Goal: Task Accomplishment & Management: Manage account settings

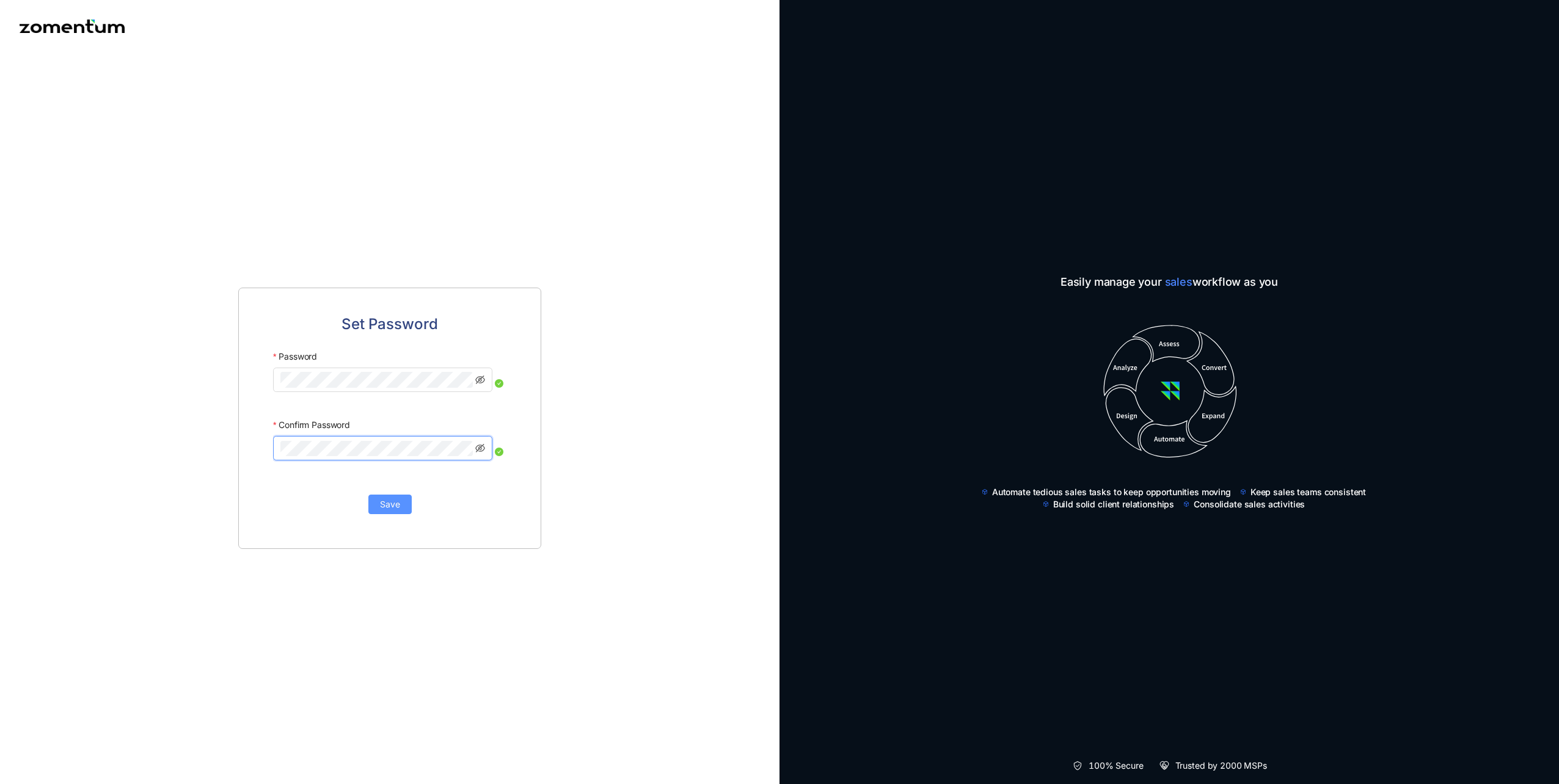
click at [396, 502] on span "Save" at bounding box center [390, 504] width 20 height 13
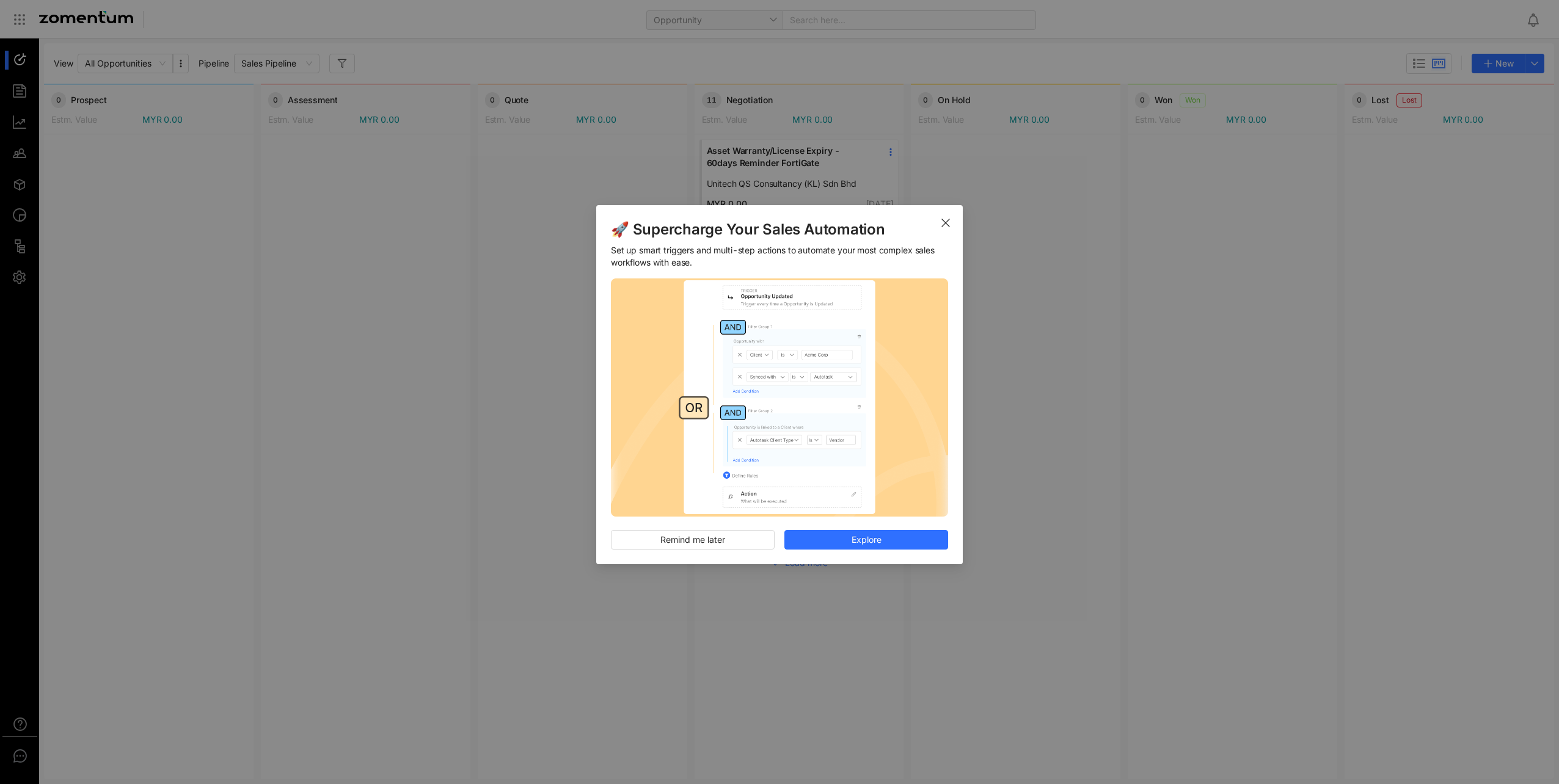
click at [947, 222] on icon "Close" at bounding box center [945, 223] width 10 height 10
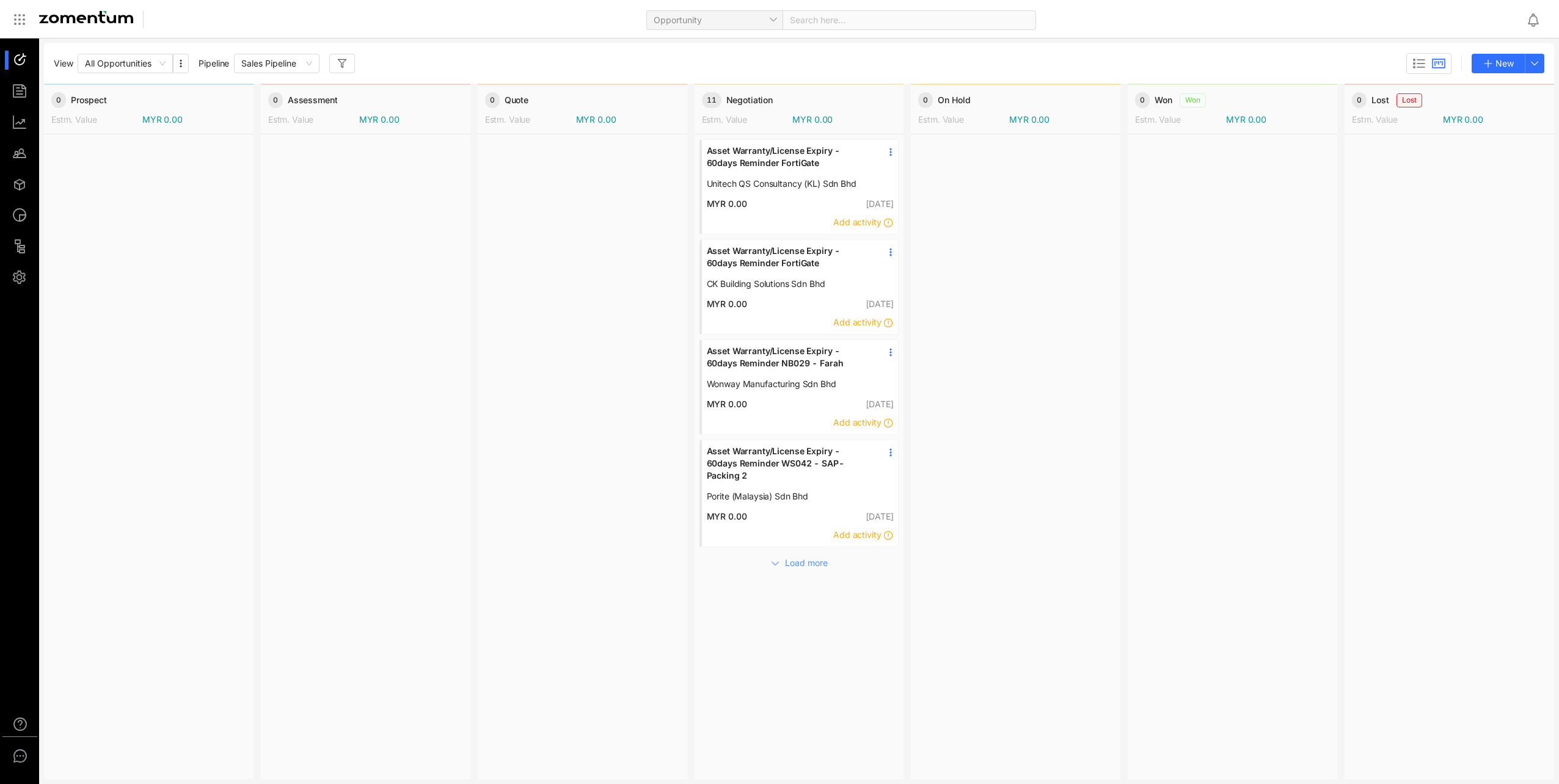
click at [805, 564] on span "Load more" at bounding box center [806, 563] width 42 height 13
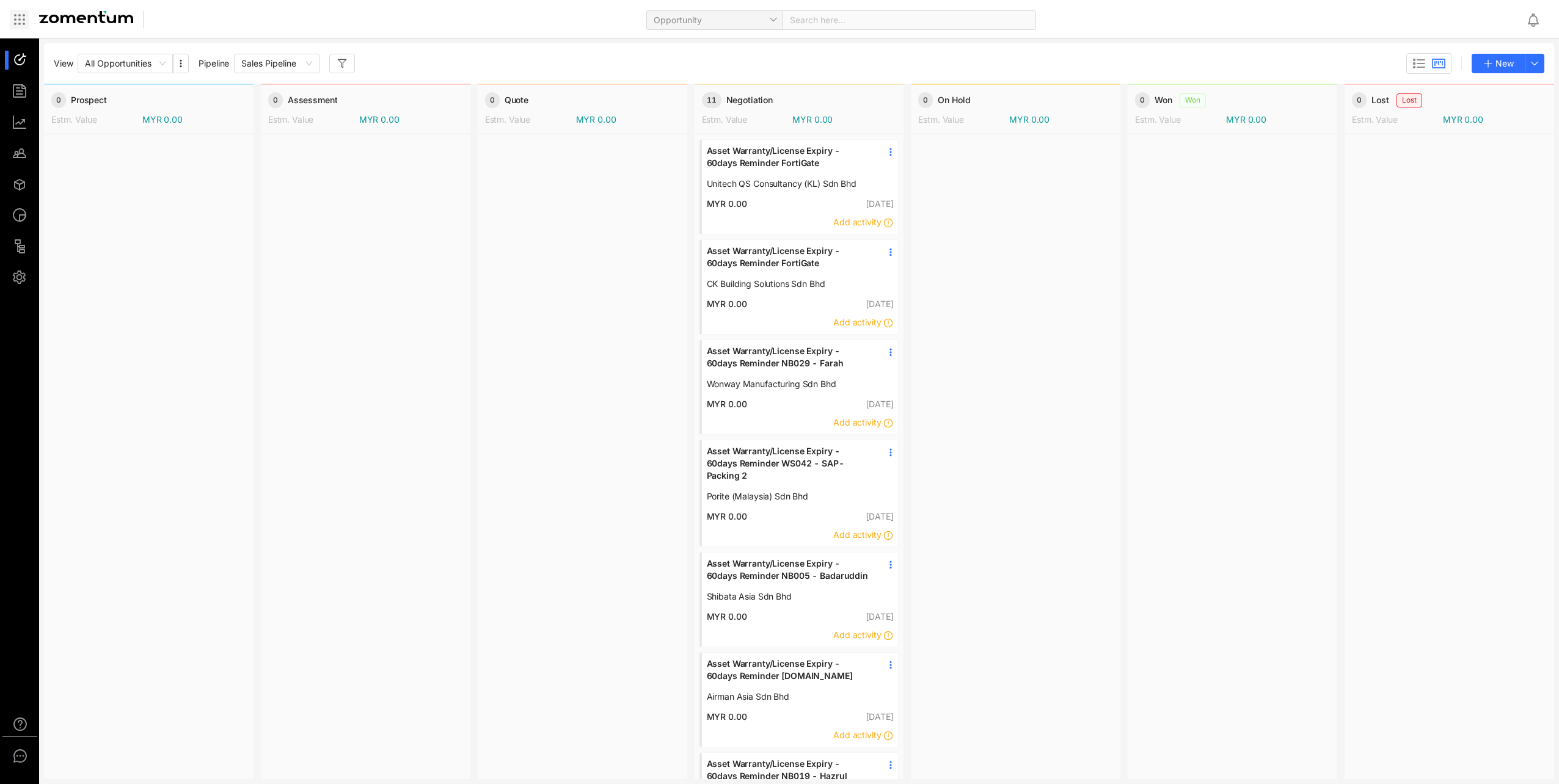
click at [19, 15] on icon at bounding box center [20, 15] width 1 height 1
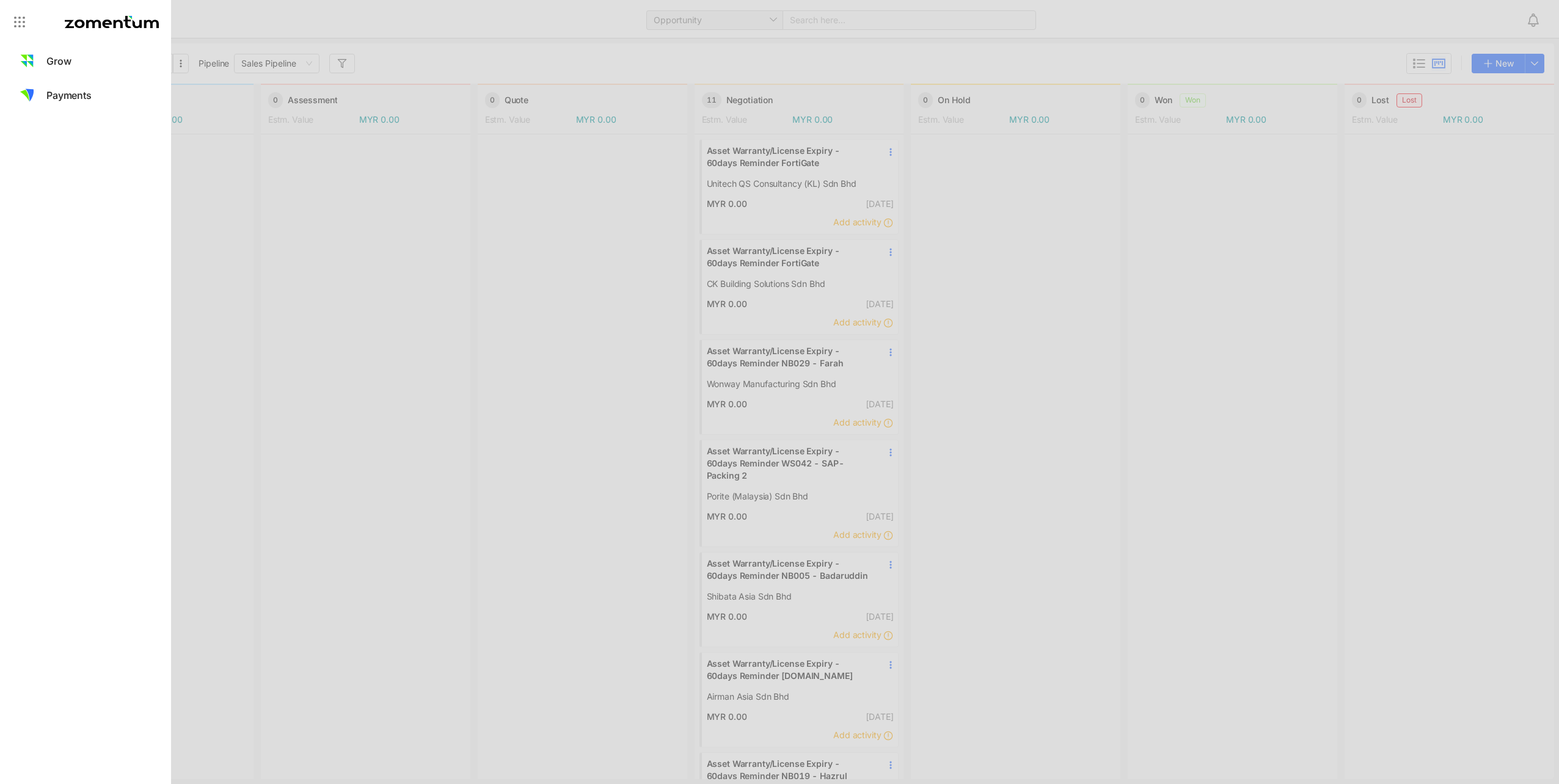
click at [249, 228] on div at bounding box center [780, 392] width 1559 height 784
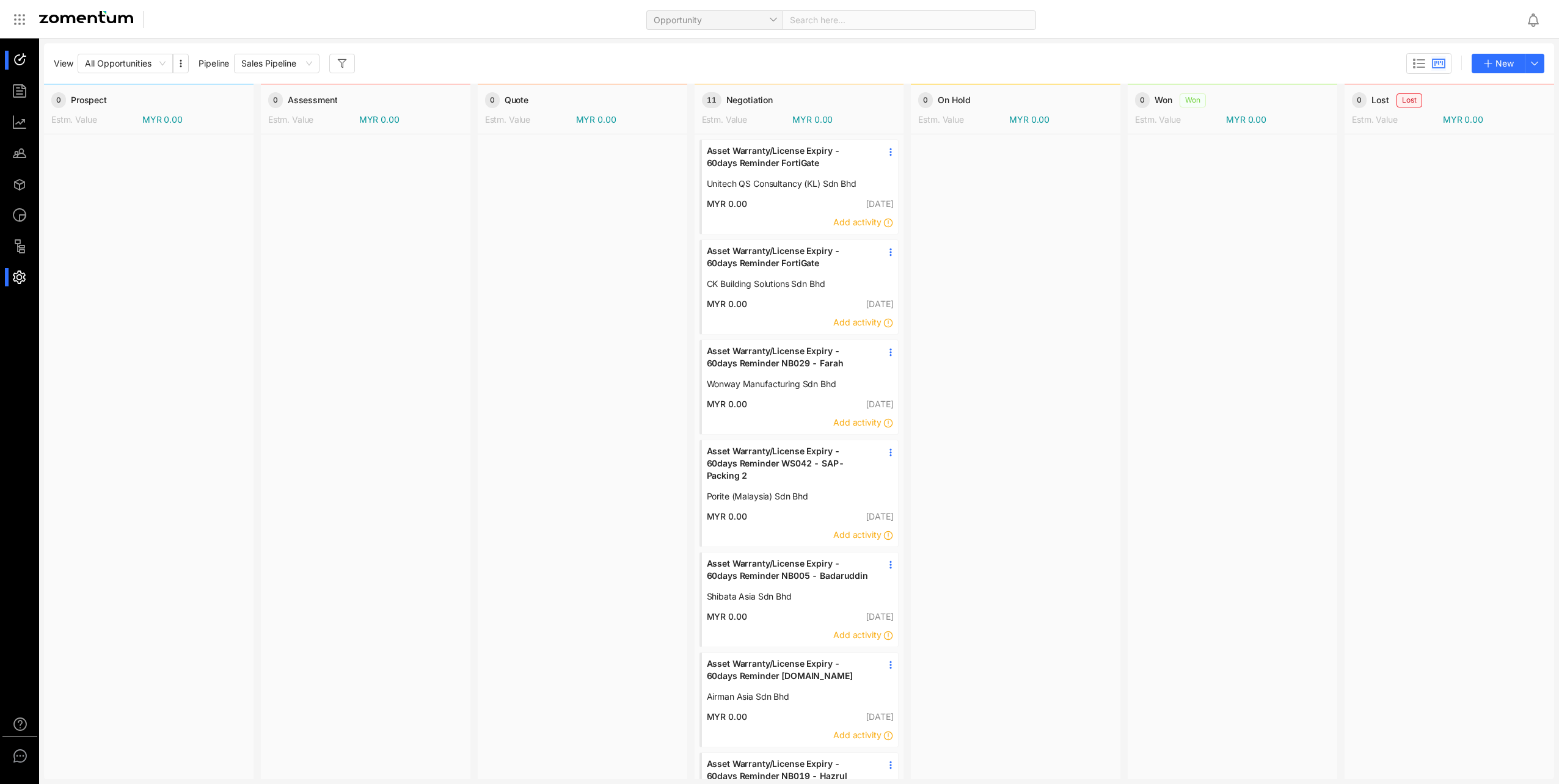
click at [17, 279] on div at bounding box center [25, 277] width 27 height 19
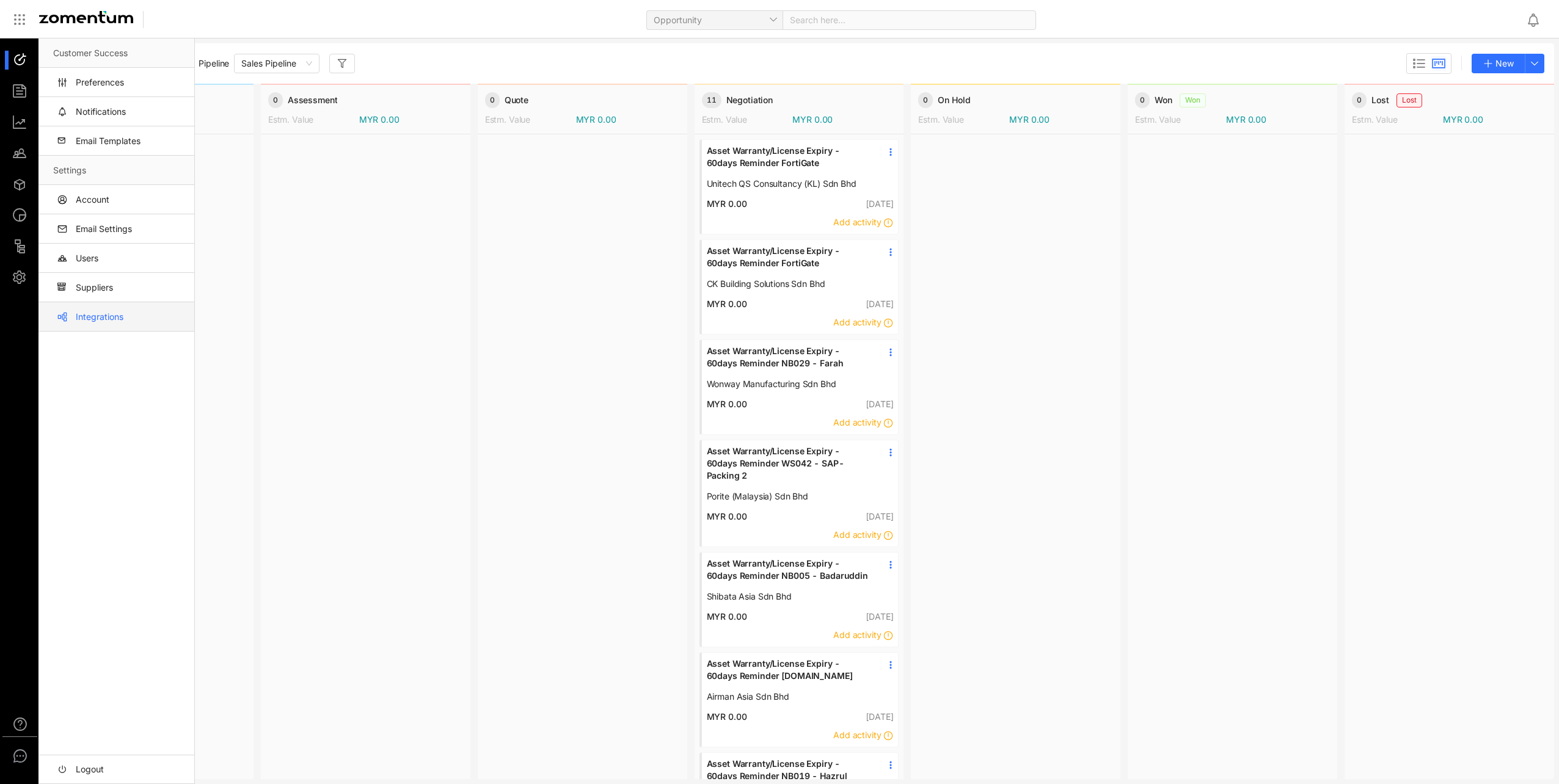
click at [111, 316] on link "Integrations" at bounding box center [119, 317] width 131 height 29
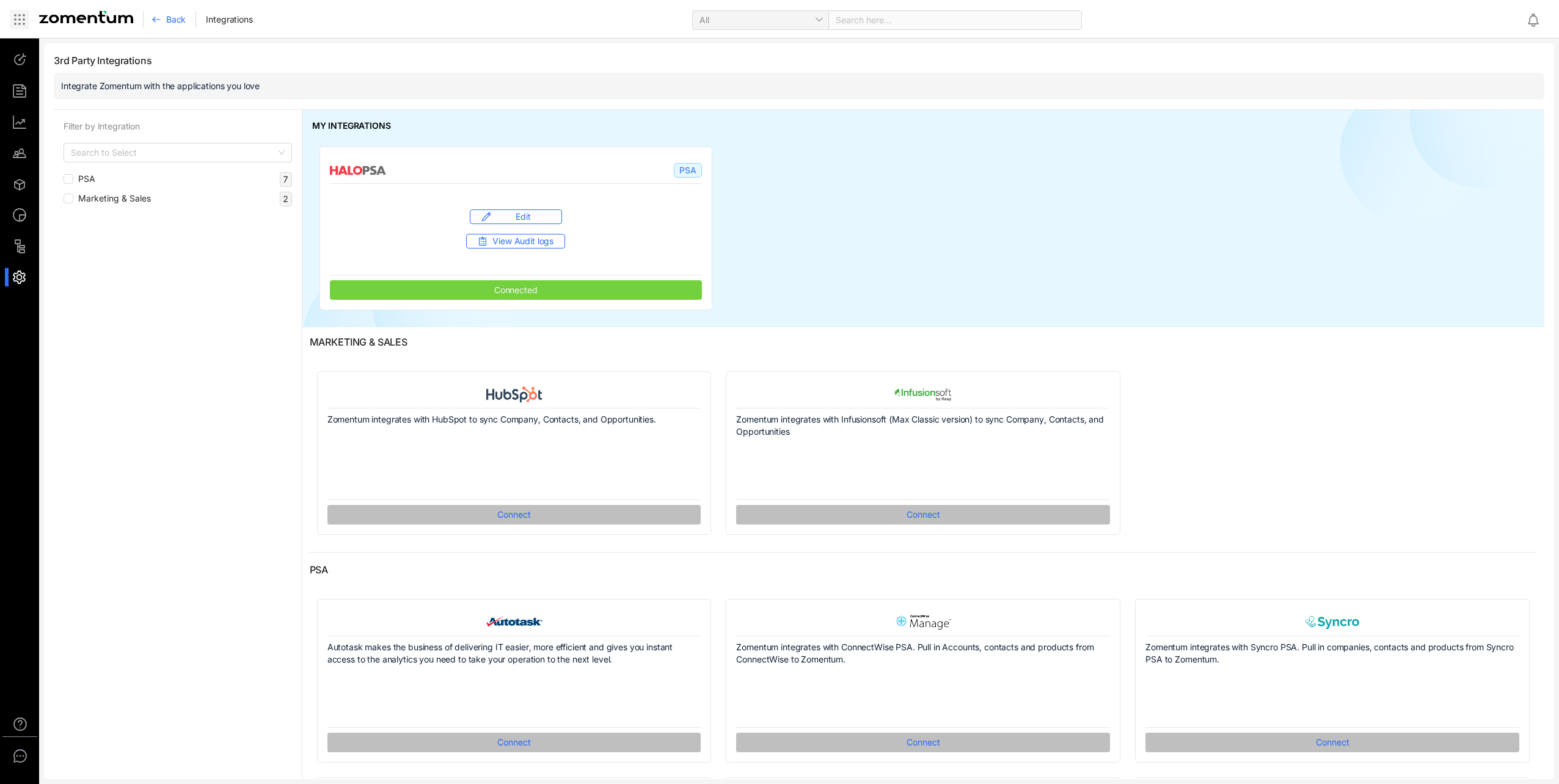
click at [17, 21] on icon at bounding box center [19, 19] width 15 height 15
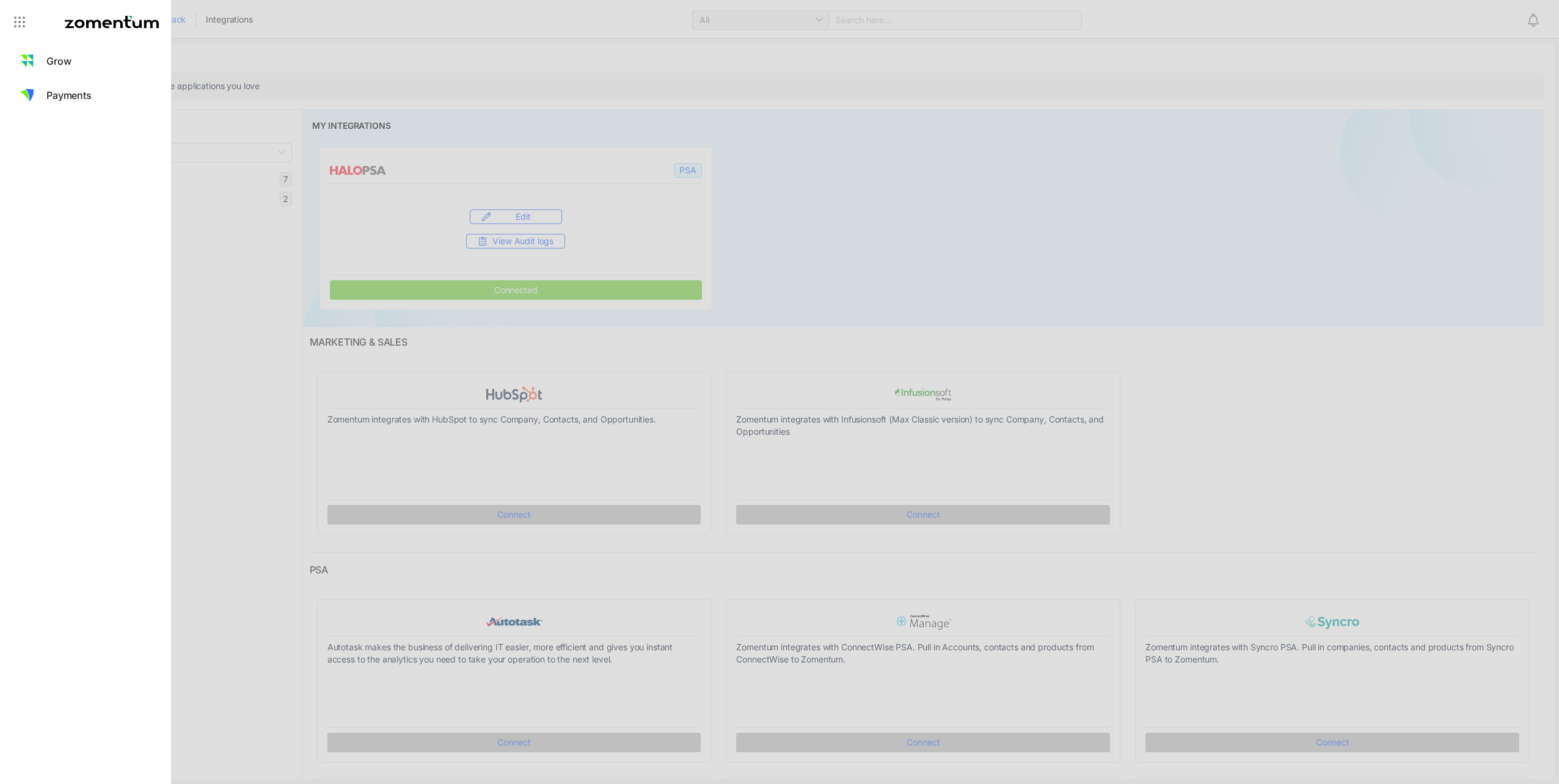
click at [220, 274] on div at bounding box center [780, 392] width 1559 height 784
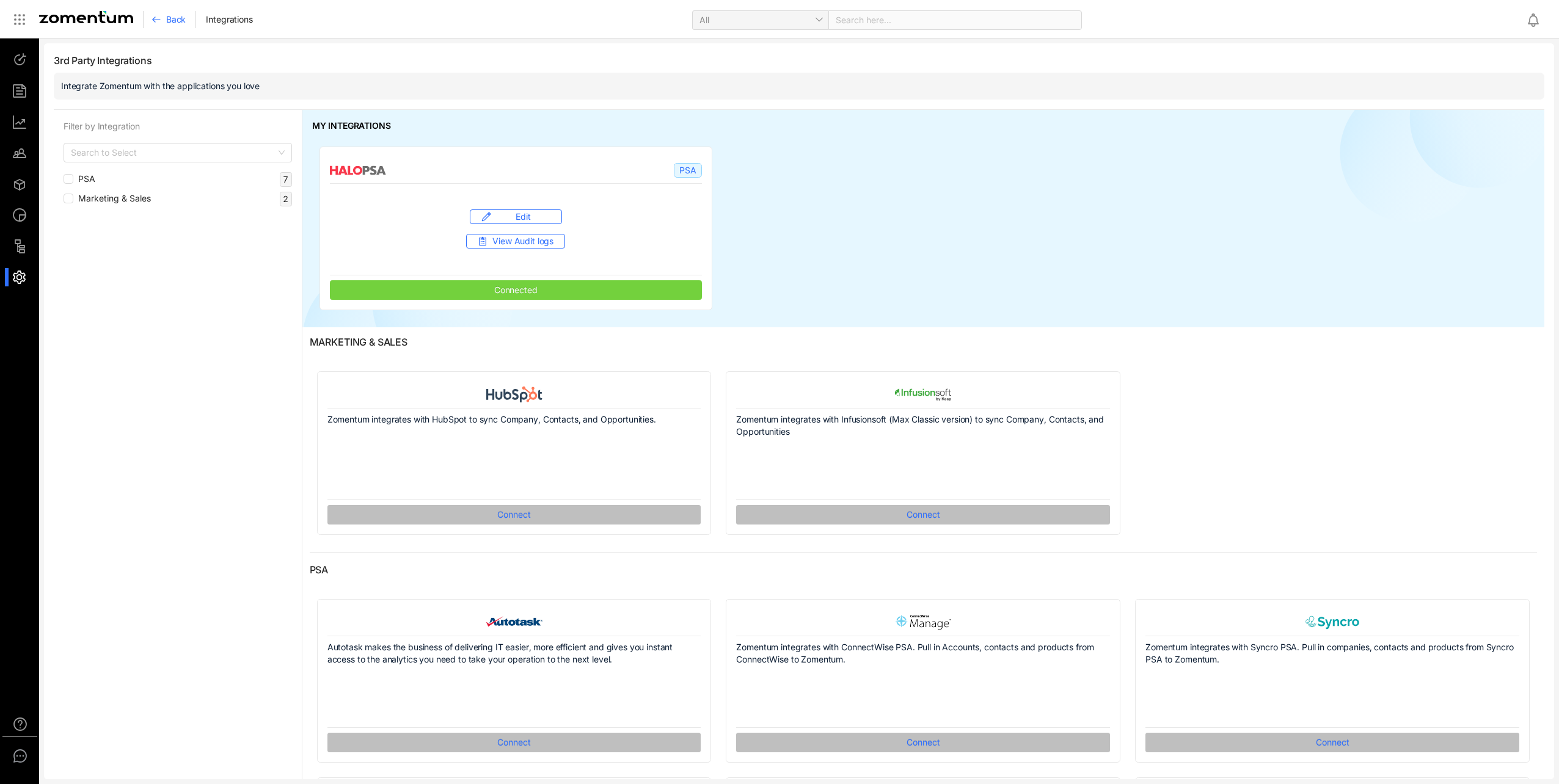
click at [158, 24] on icon at bounding box center [156, 19] width 10 height 10
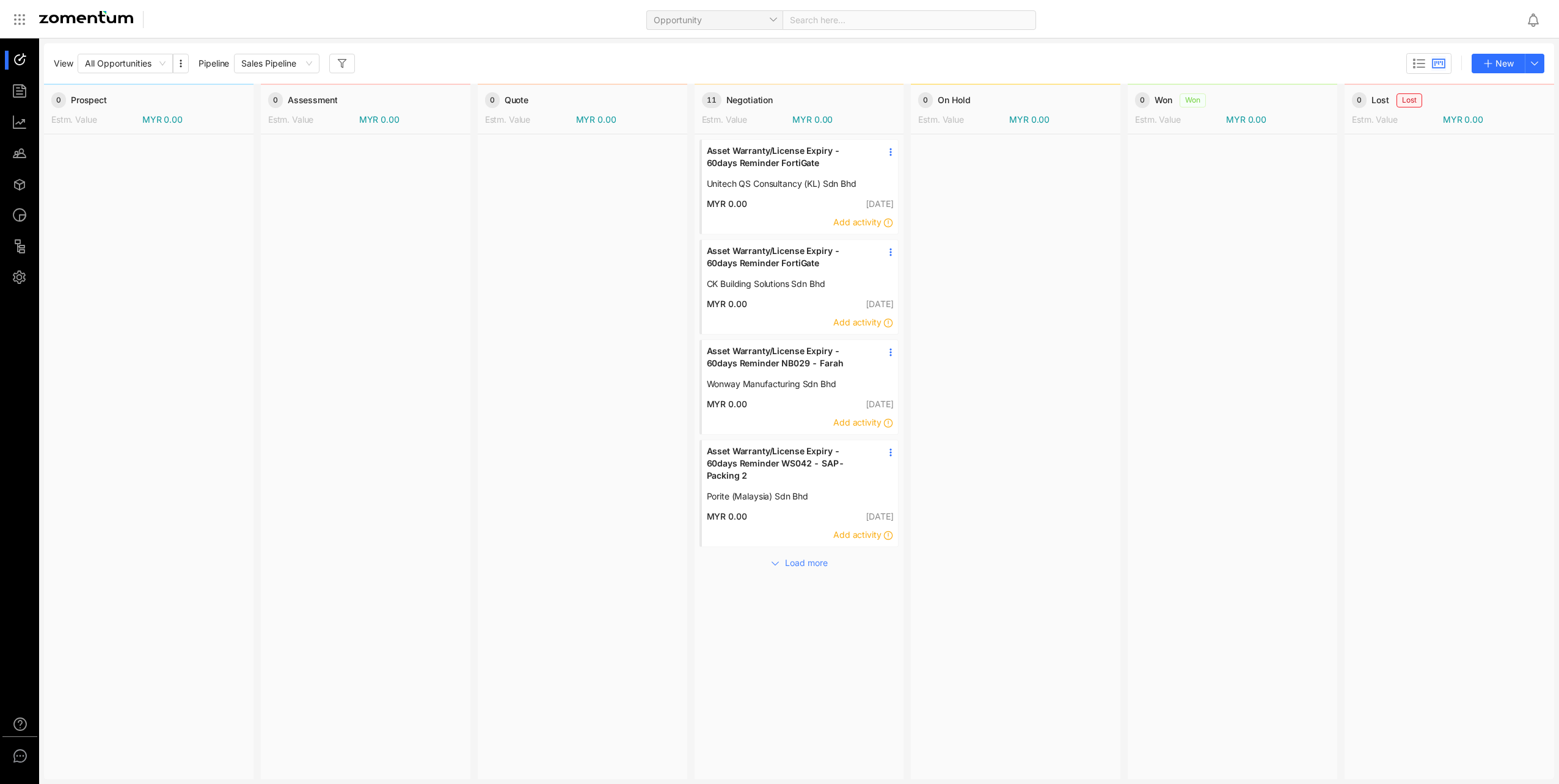
click at [1536, 19] on use at bounding box center [1533, 20] width 10 height 12
click at [119, 356] on div at bounding box center [149, 456] width 210 height 643
click at [17, 280] on div at bounding box center [25, 277] width 27 height 19
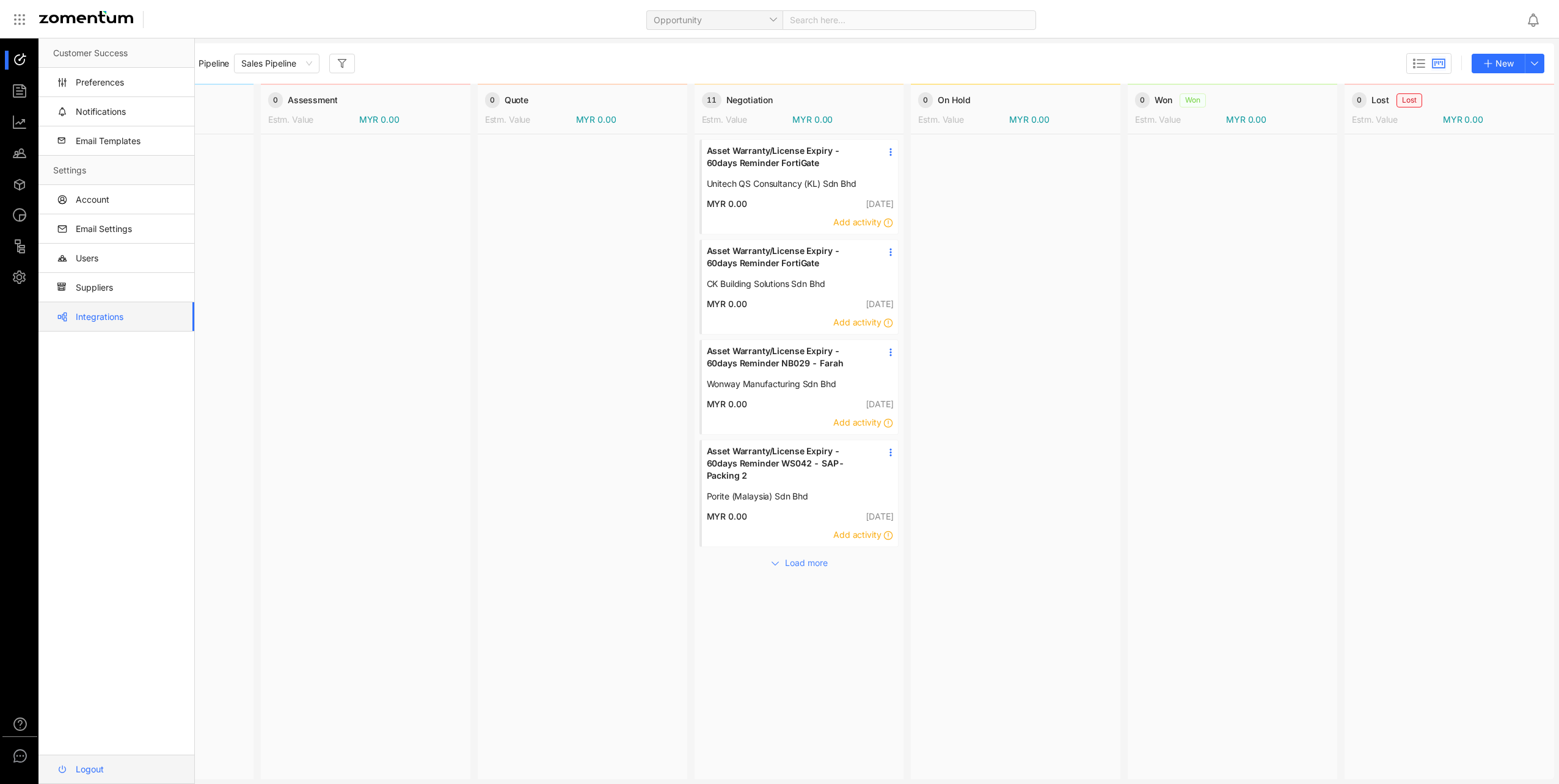
click at [78, 755] on link "Logout" at bounding box center [119, 769] width 131 height 29
